Goal: Task Accomplishment & Management: Use online tool/utility

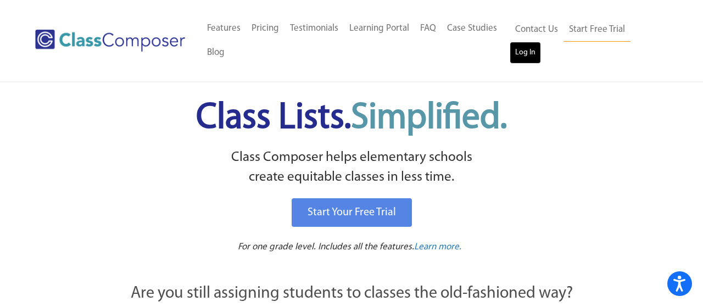
click at [526, 53] on link "Log In" at bounding box center [525, 53] width 31 height 22
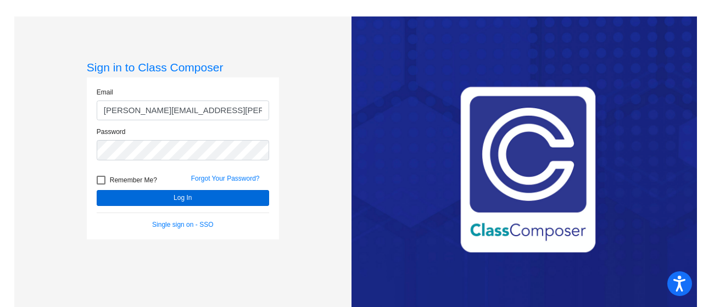
type input "adrienne.morey@asd20.org"
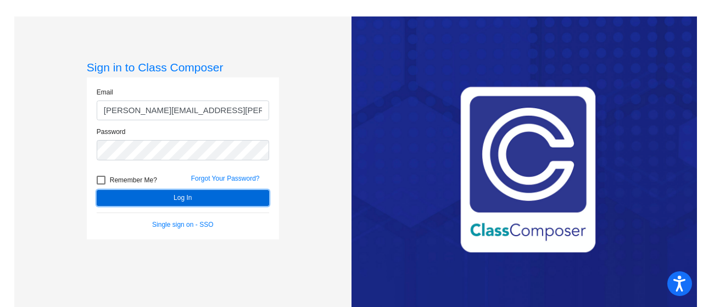
click at [185, 195] on button "Log In" at bounding box center [183, 198] width 173 height 16
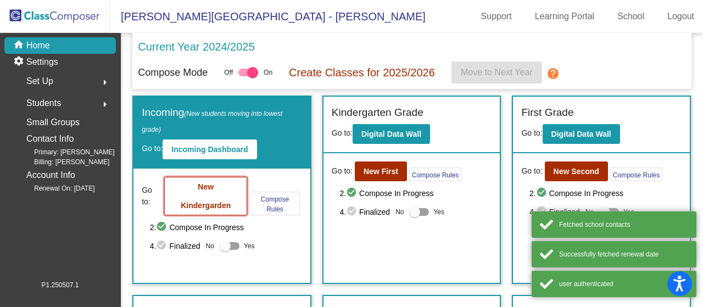
click at [192, 196] on button "New Kindergarden" at bounding box center [205, 196] width 83 height 38
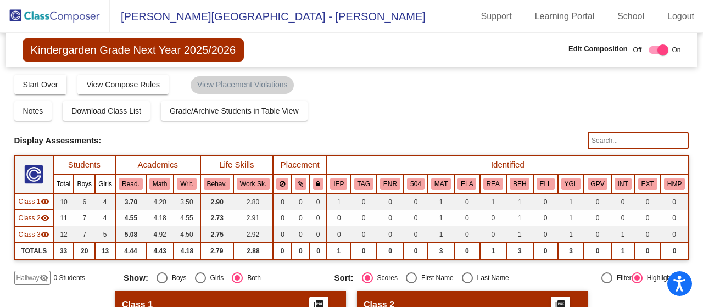
click at [359, 187] on button "TAG" at bounding box center [363, 184] width 19 height 12
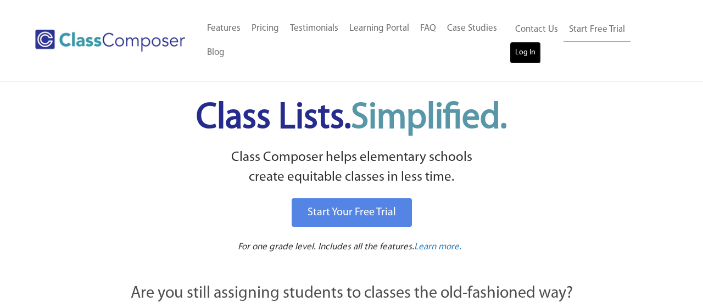
click at [529, 61] on link "Log In" at bounding box center [525, 53] width 31 height 22
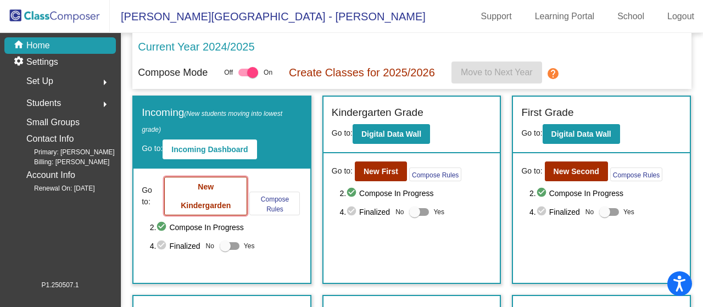
click at [187, 192] on button "New Kindergarden" at bounding box center [205, 196] width 83 height 38
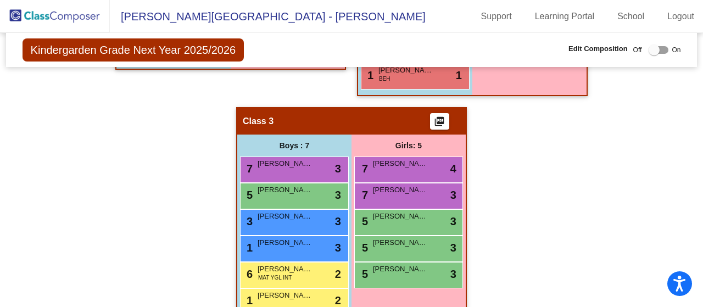
scroll to position [486, 0]
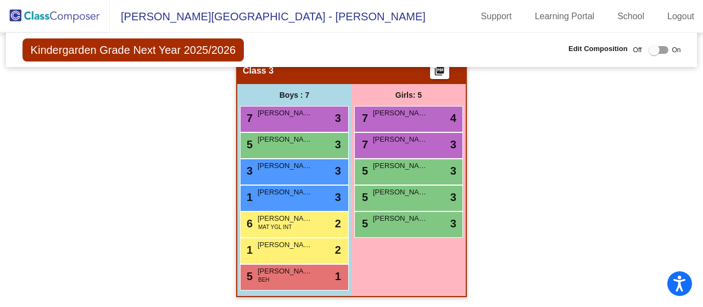
click at [538, 152] on div "Hallway - Hallway Class picture_as_pdf Add Student First Name Last Name Student…" at bounding box center [351, 56] width 675 height 503
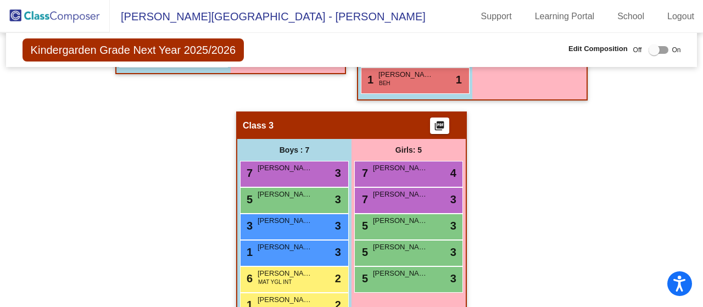
scroll to position [436, 0]
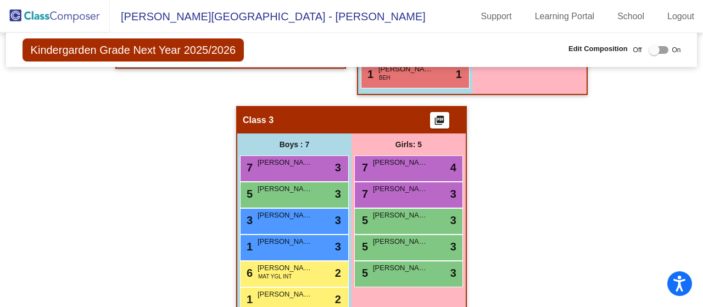
click at [566, 201] on div "Hallway - Hallway Class picture_as_pdf Add Student First Name Last Name Student…" at bounding box center [351, 105] width 675 height 503
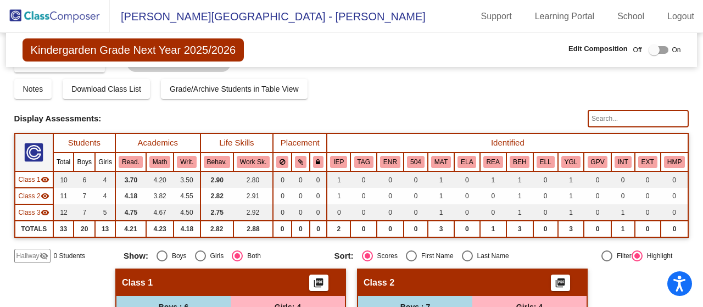
scroll to position [0, 0]
